Goal: Transaction & Acquisition: Purchase product/service

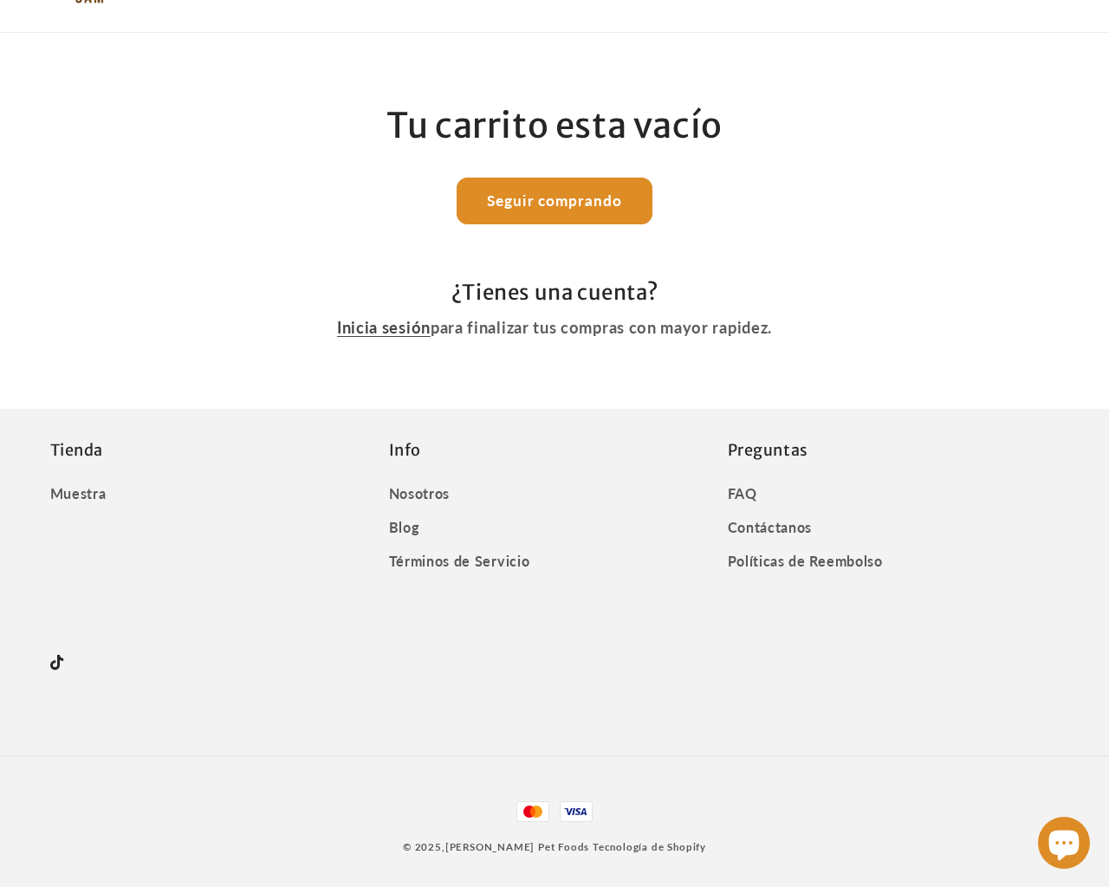
scroll to position [36, 0]
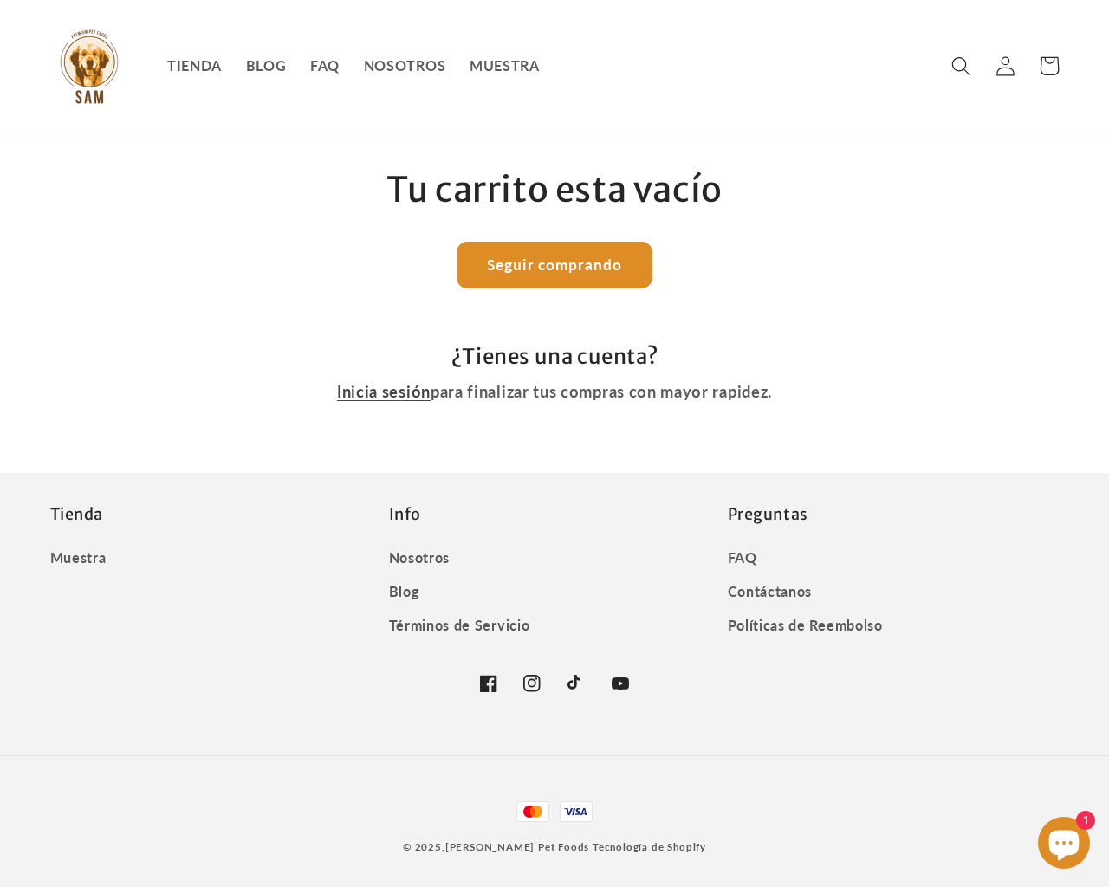
type input "1"
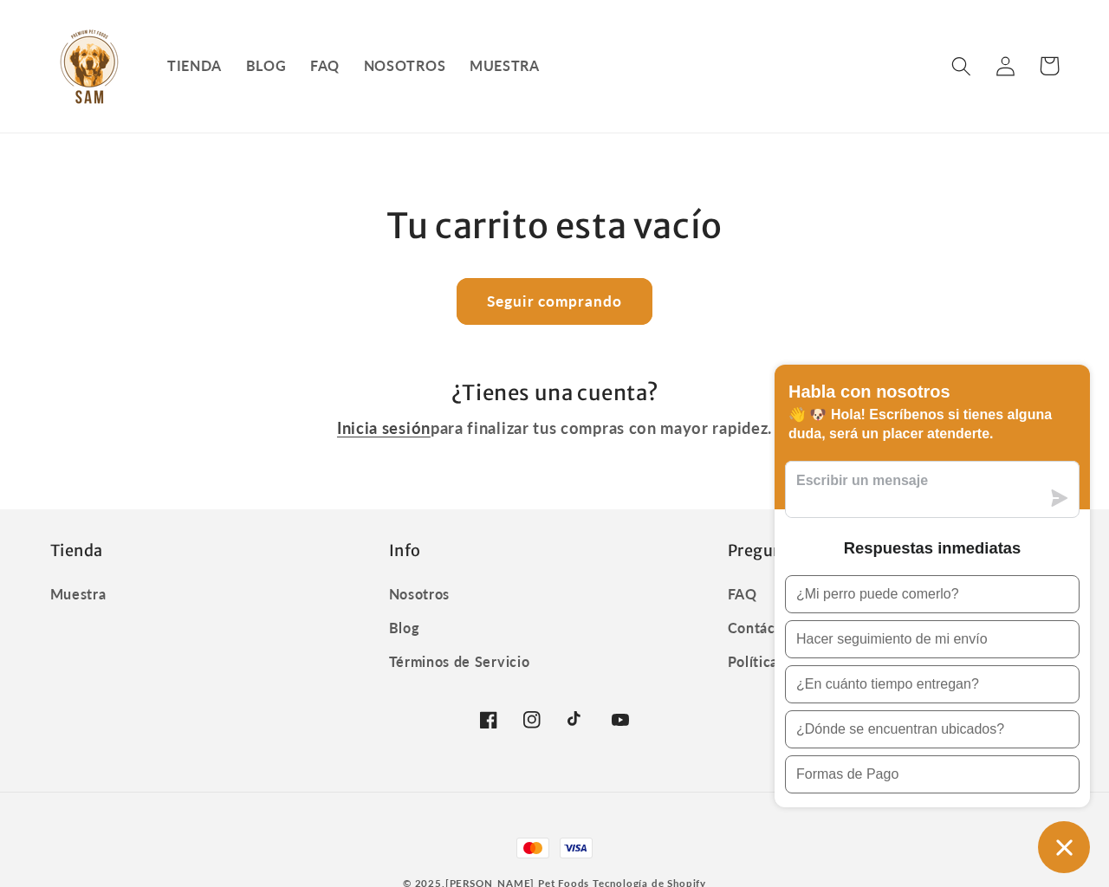
scroll to position [36, 0]
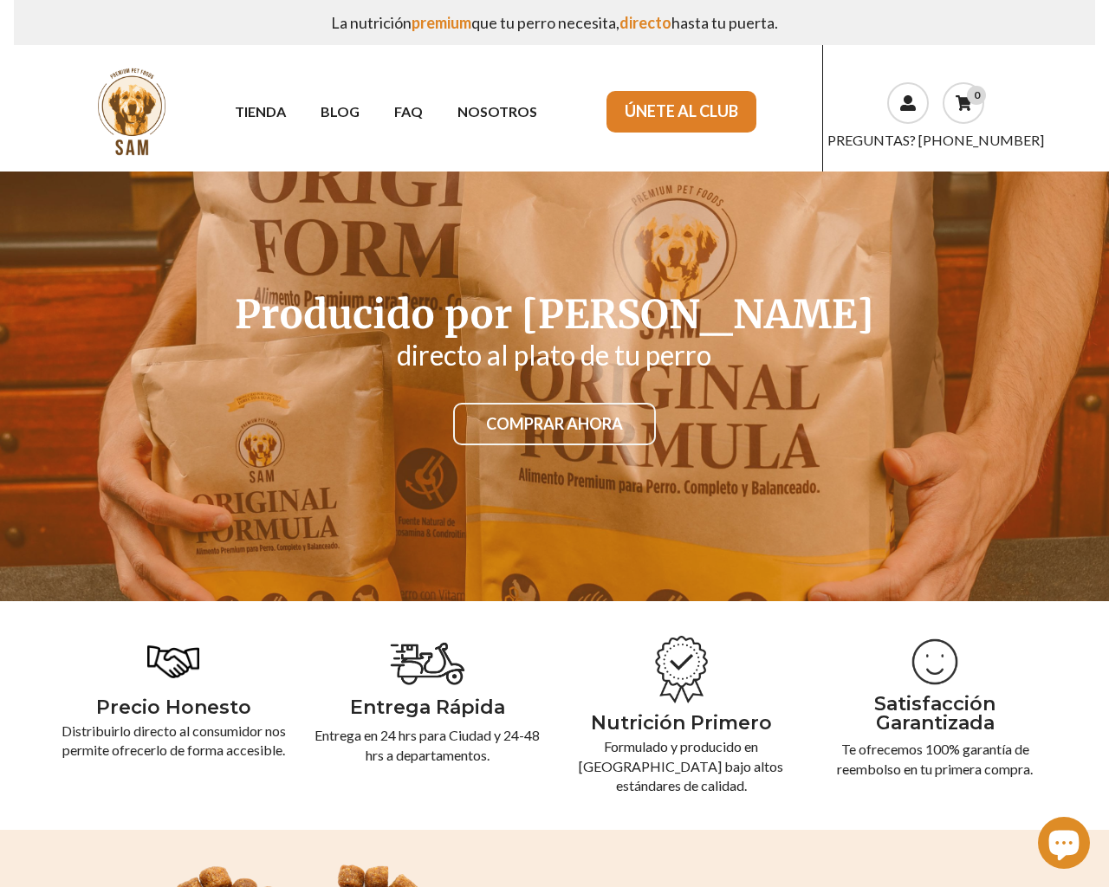
scroll to position [2566, 0]
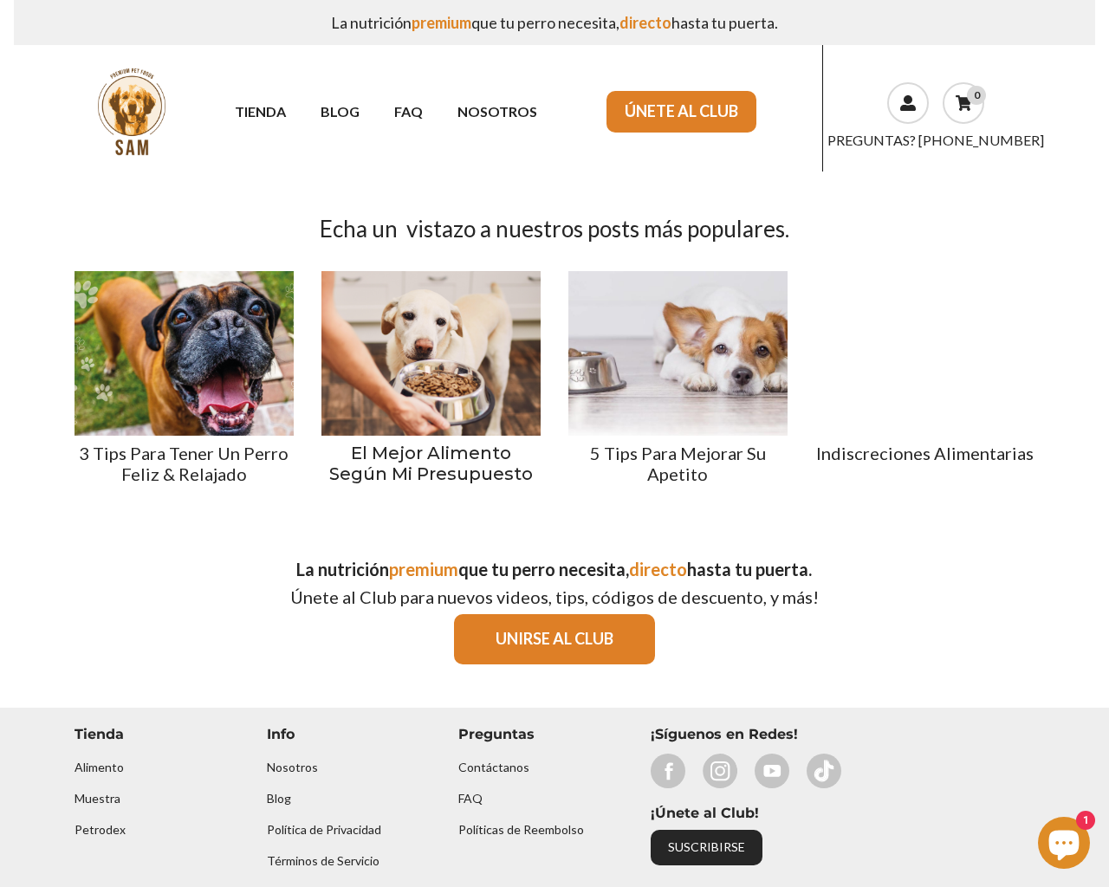
type button "e"
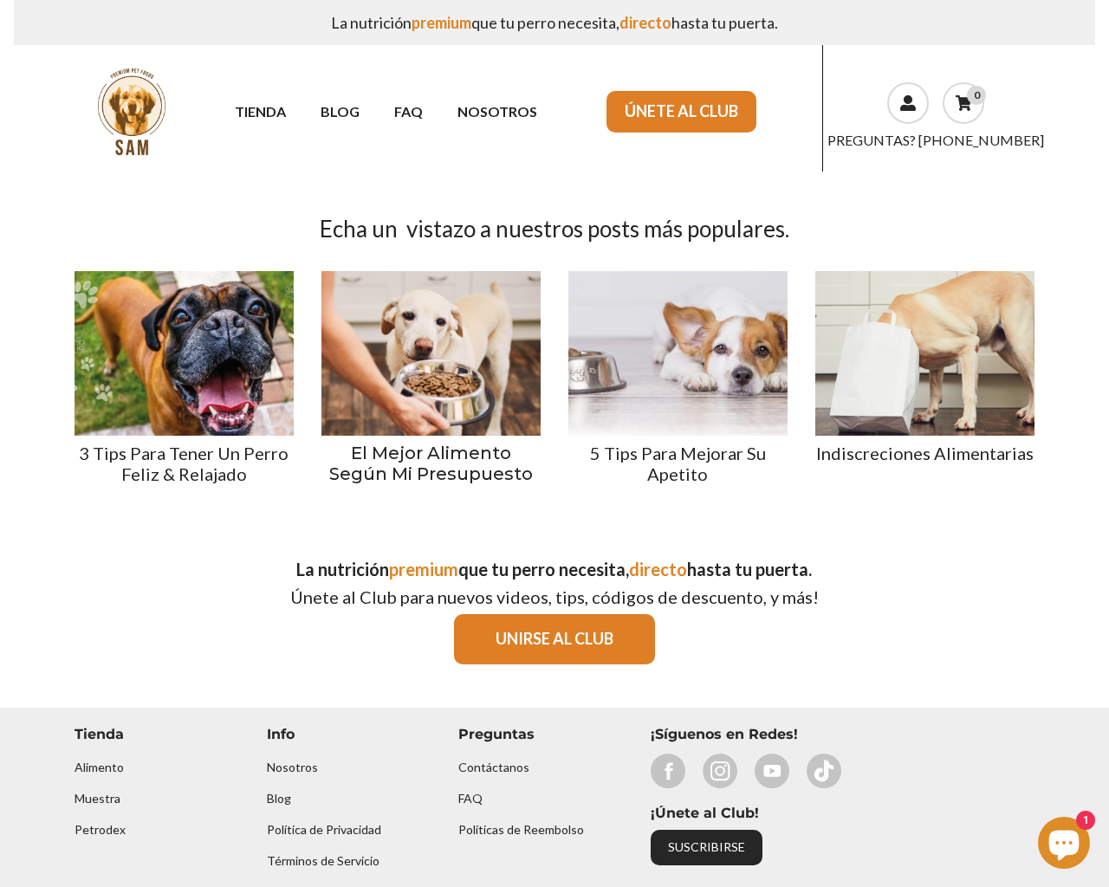
type button "e"
type input "2"
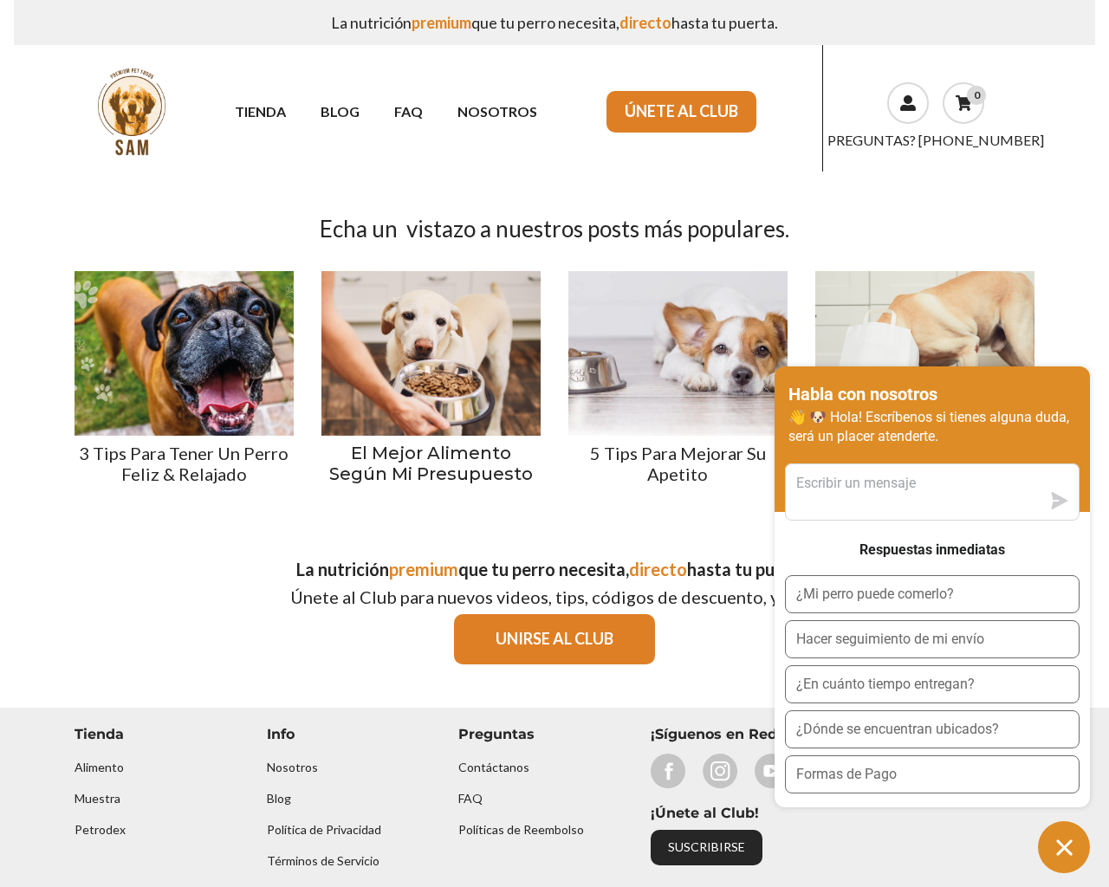
scroll to position [0, 0]
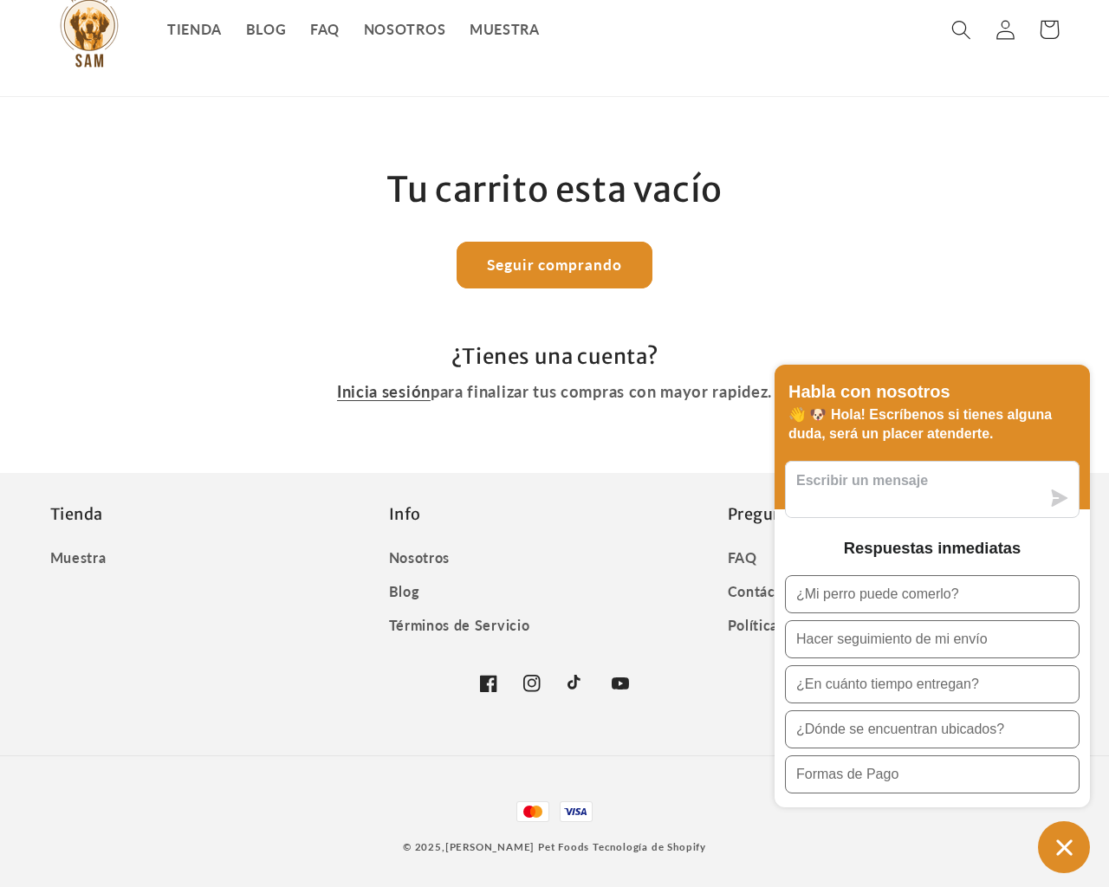
scroll to position [36, 0]
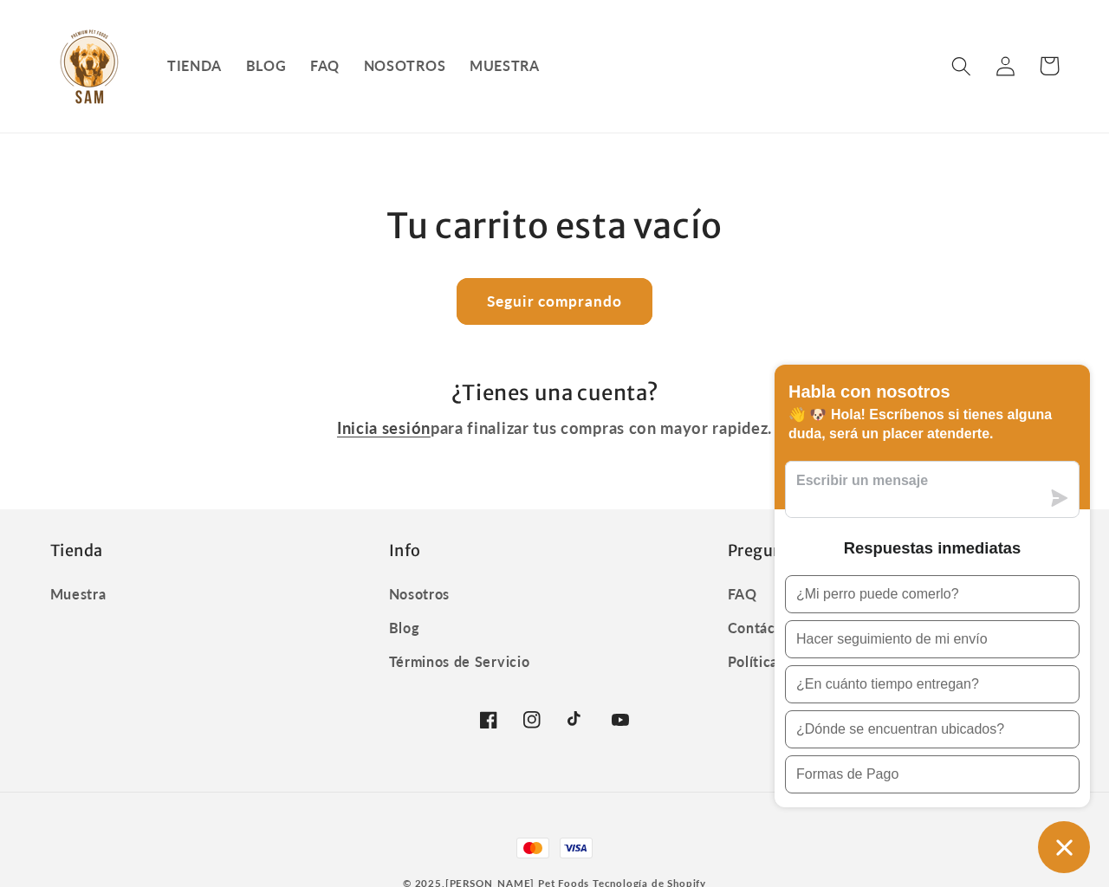
scroll to position [36, 0]
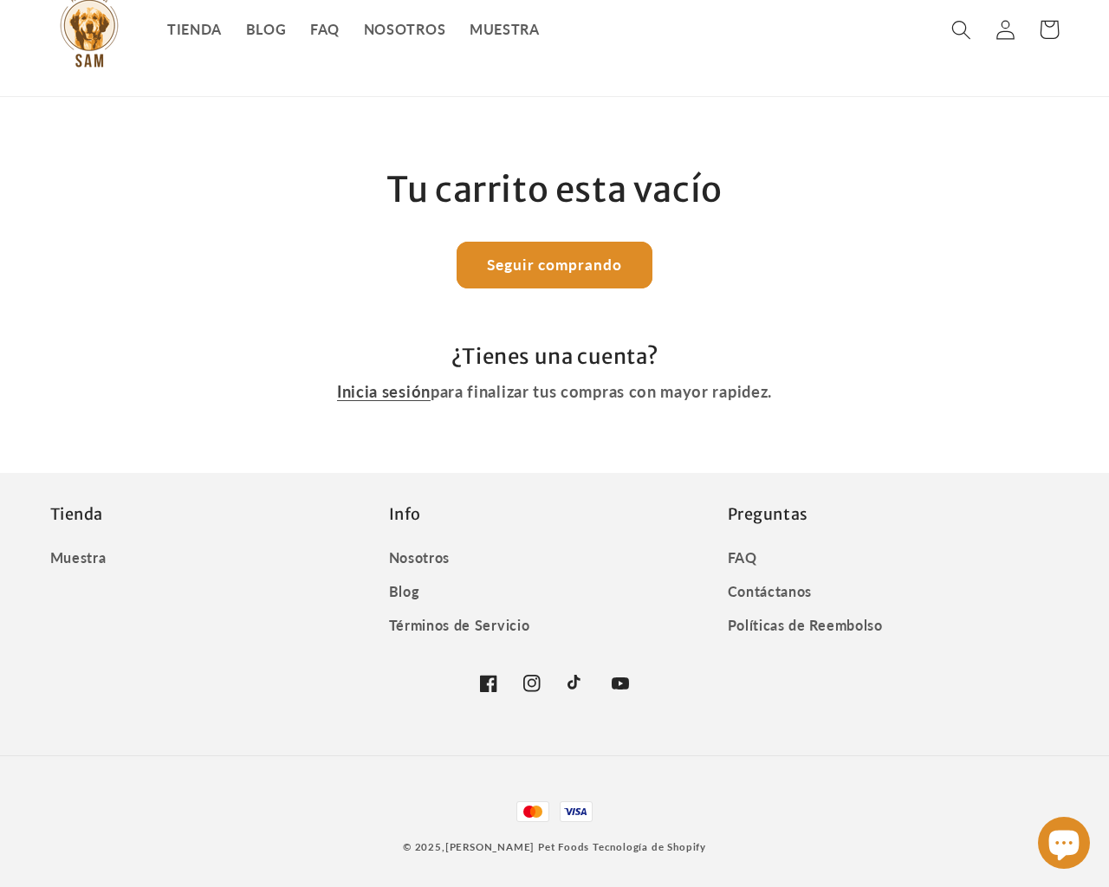
scroll to position [36, 0]
type input "1"
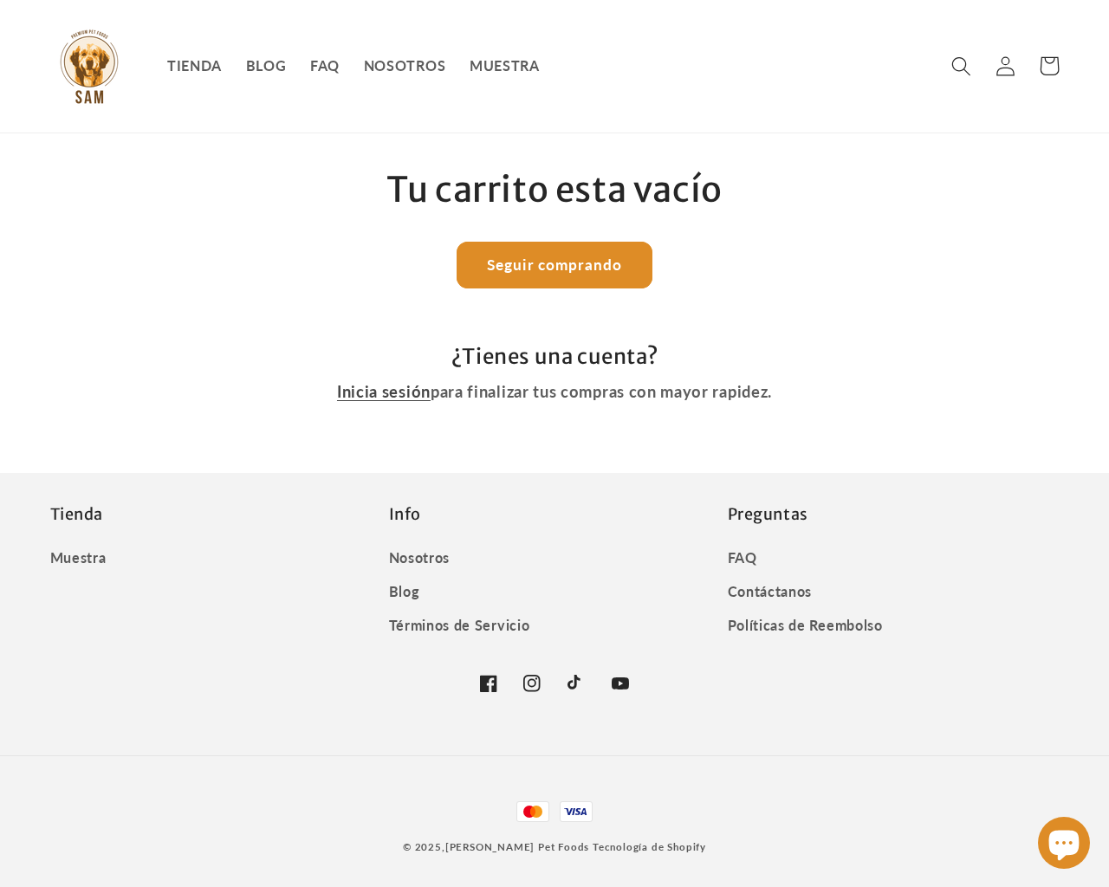
scroll to position [36, 0]
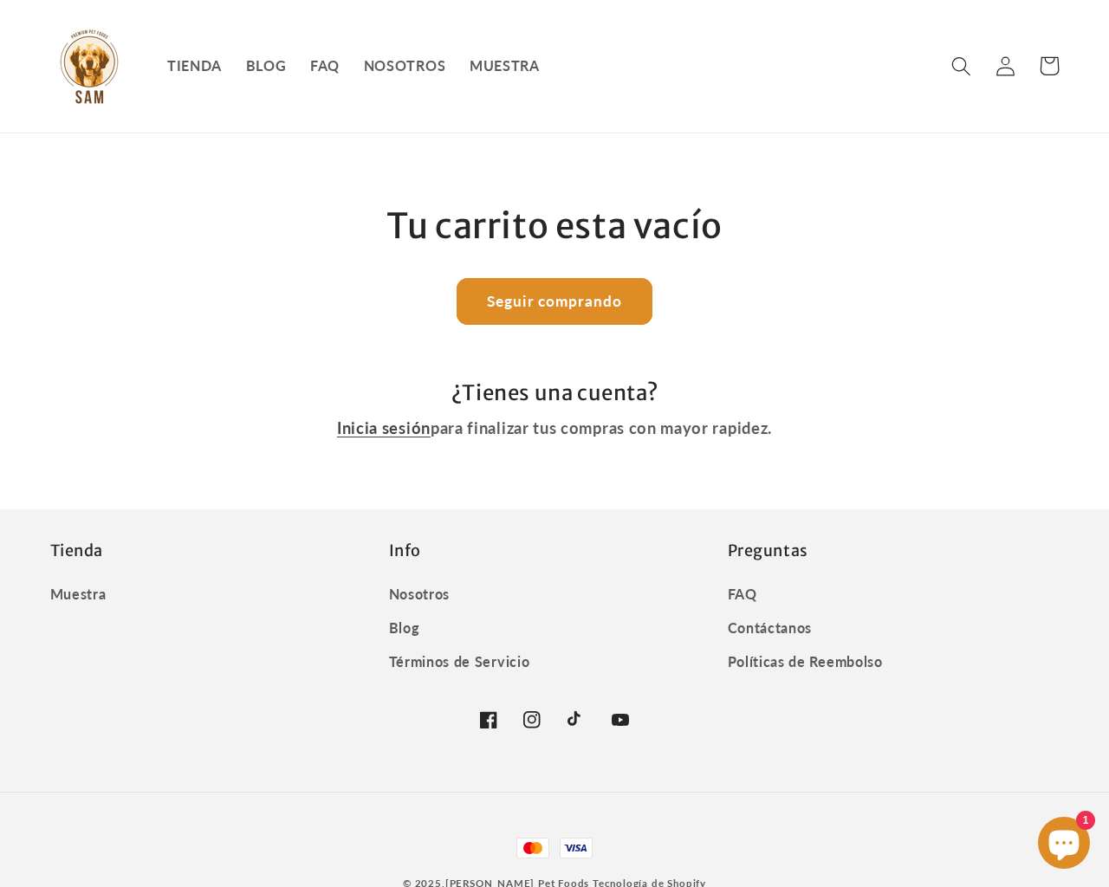
scroll to position [36, 0]
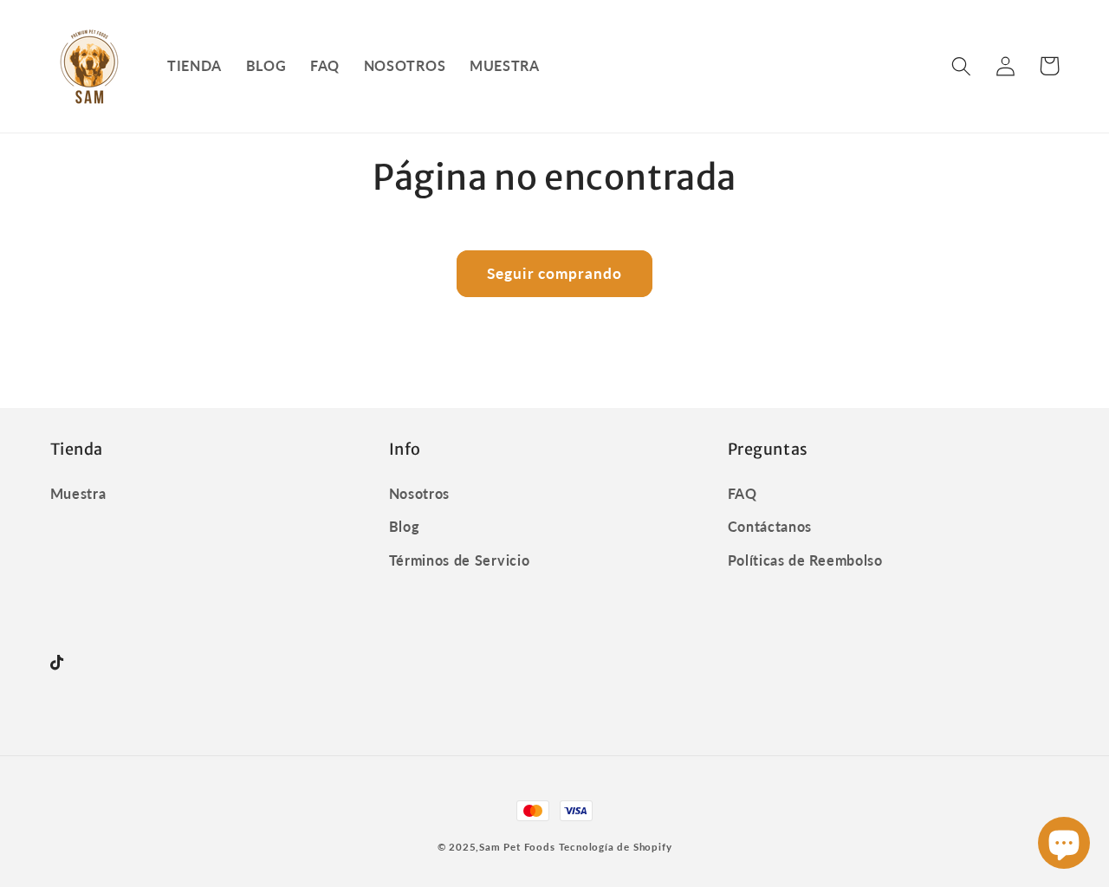
scroll to position [60, 0]
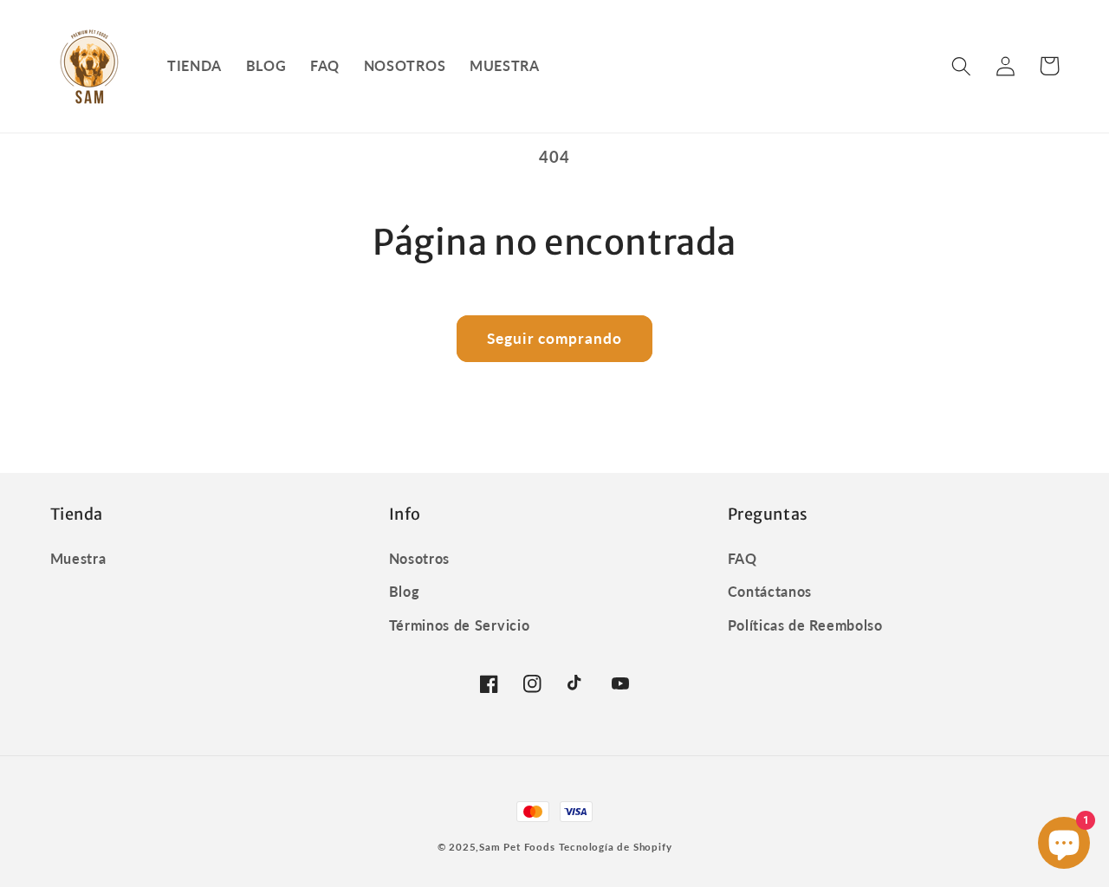
type input "1"
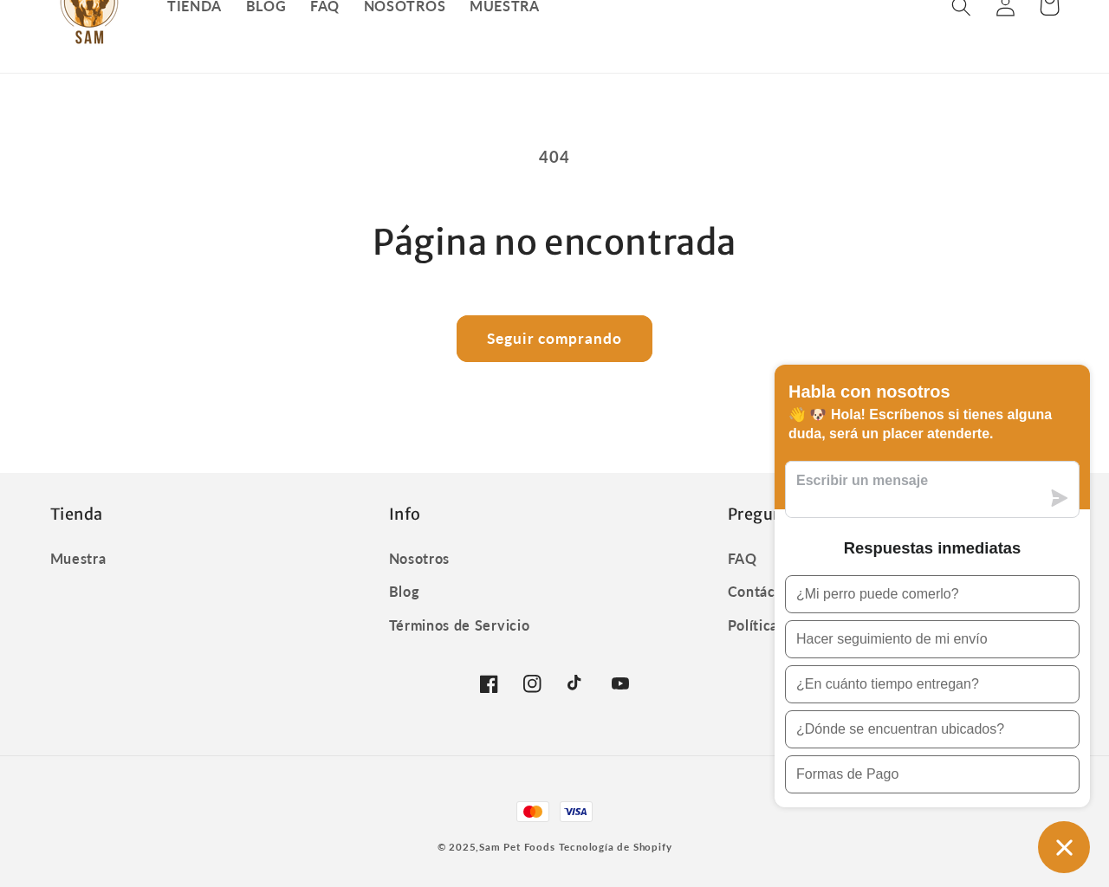
scroll to position [60, 0]
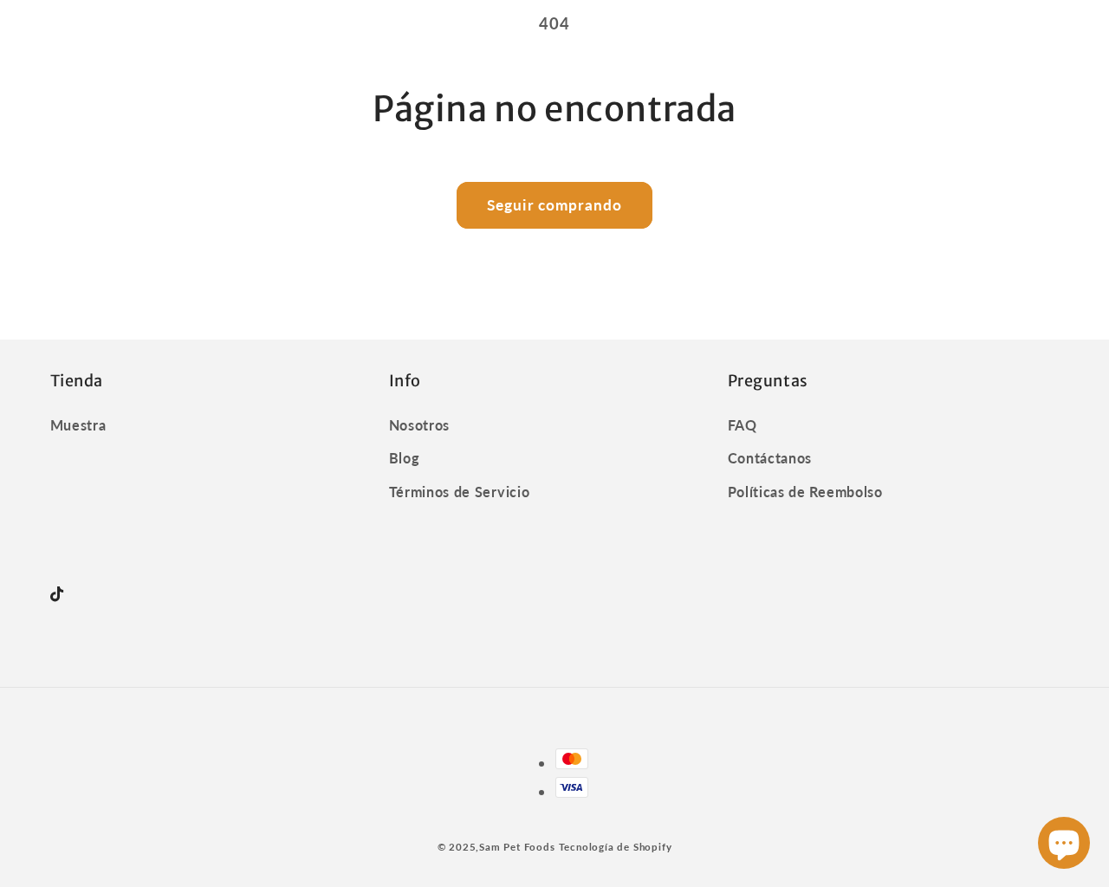
scroll to position [60, 0]
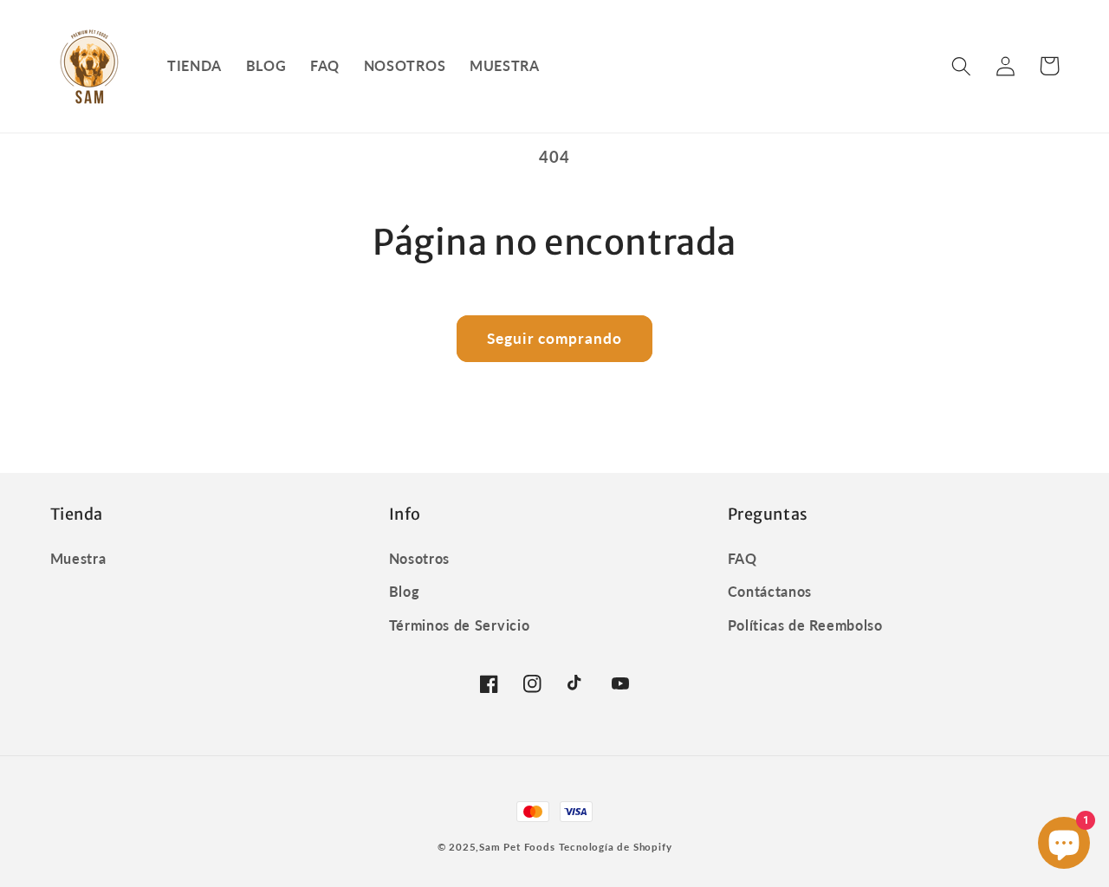
type input "1"
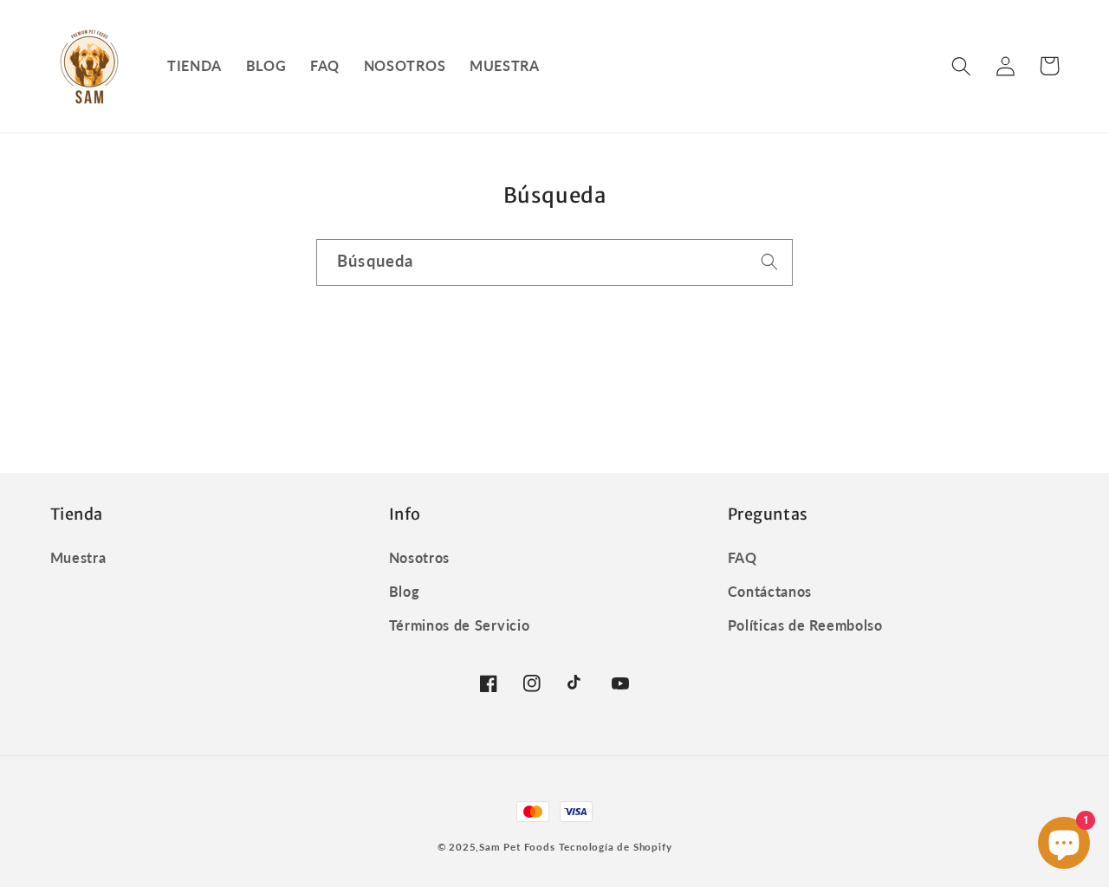
type input "1"
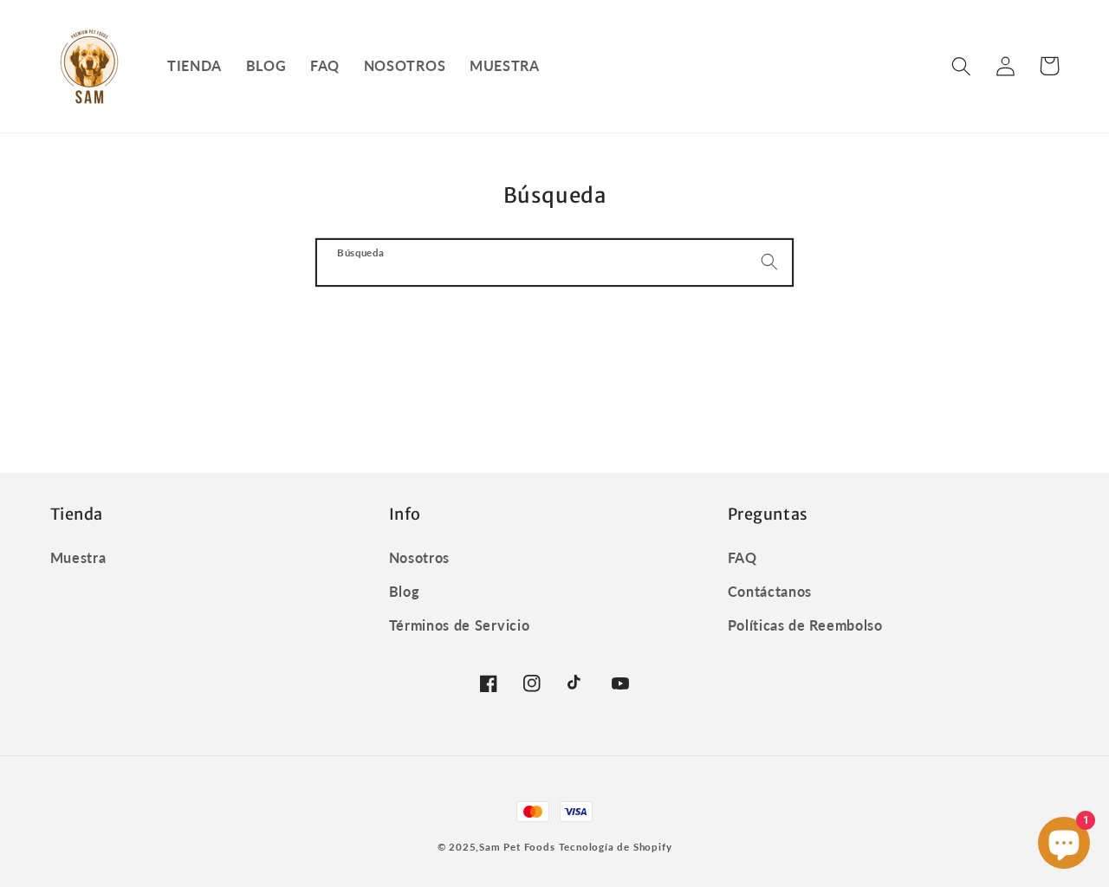
type input "1"
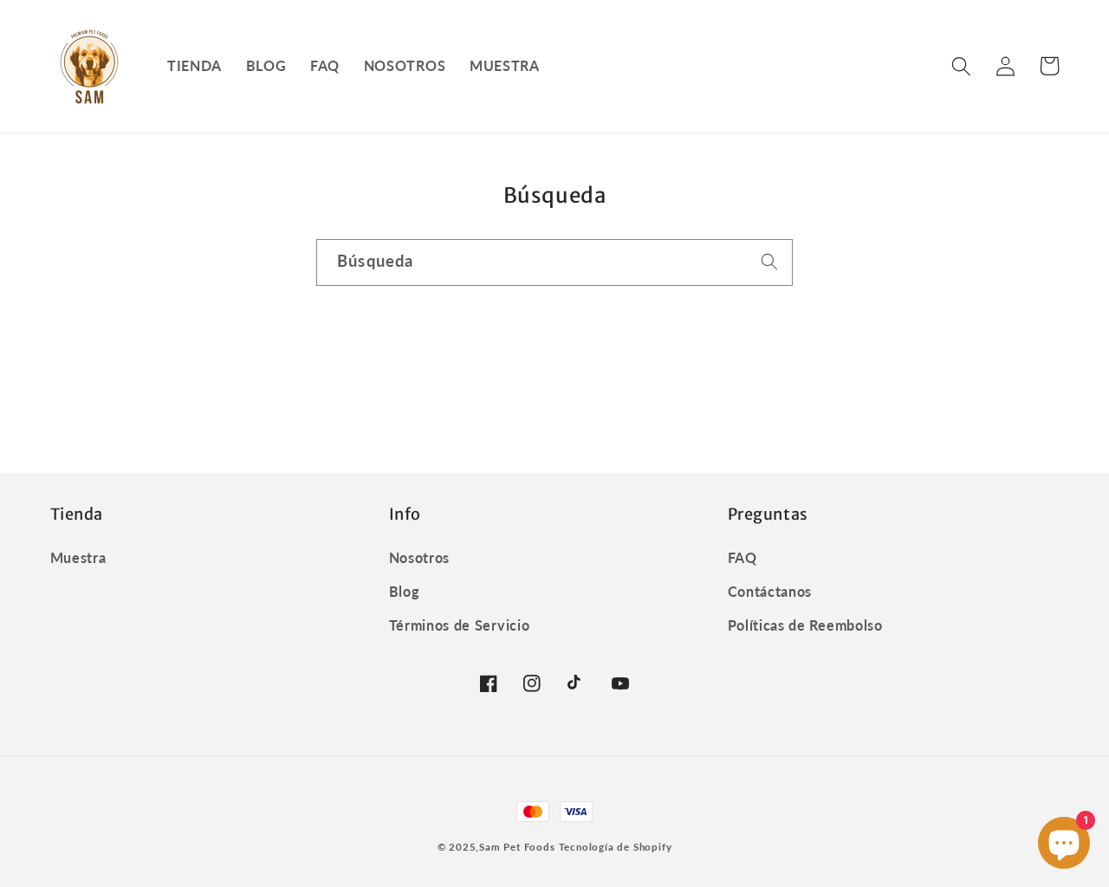
type input "1"
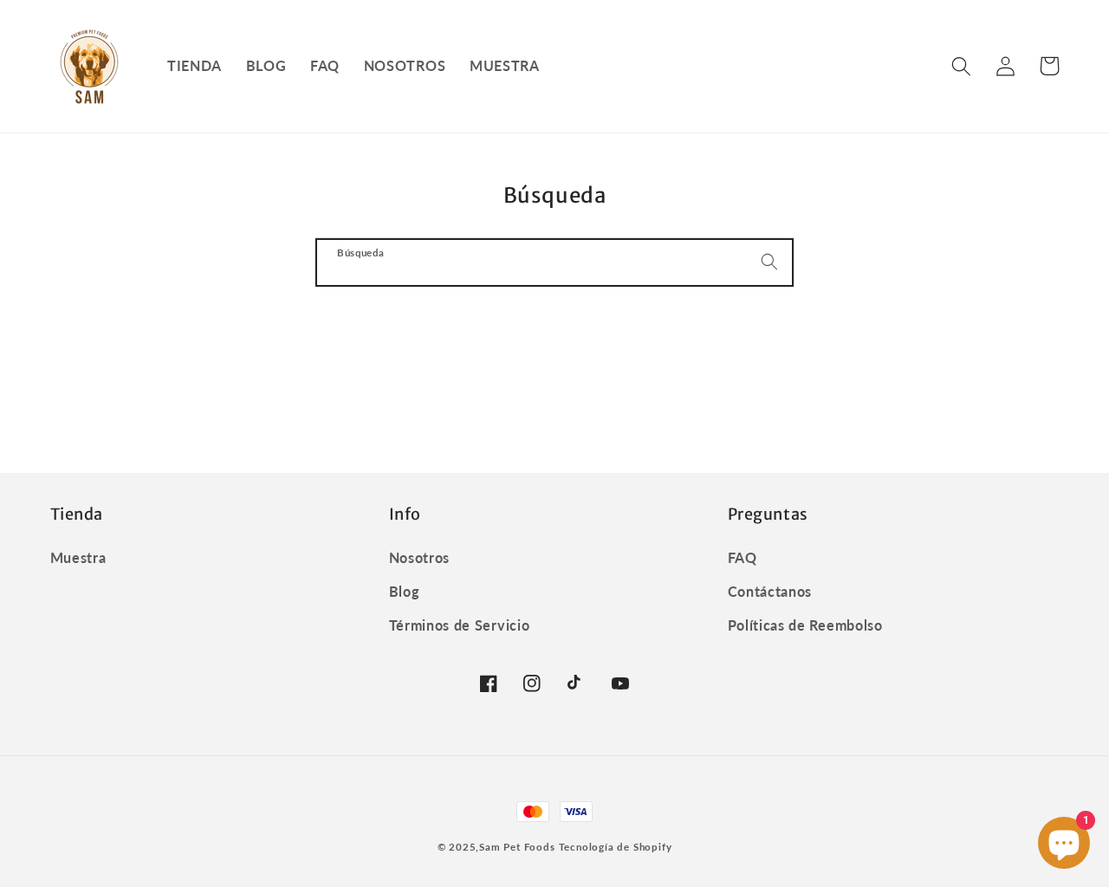
type input "1"
